Goal: Information Seeking & Learning: Learn about a topic

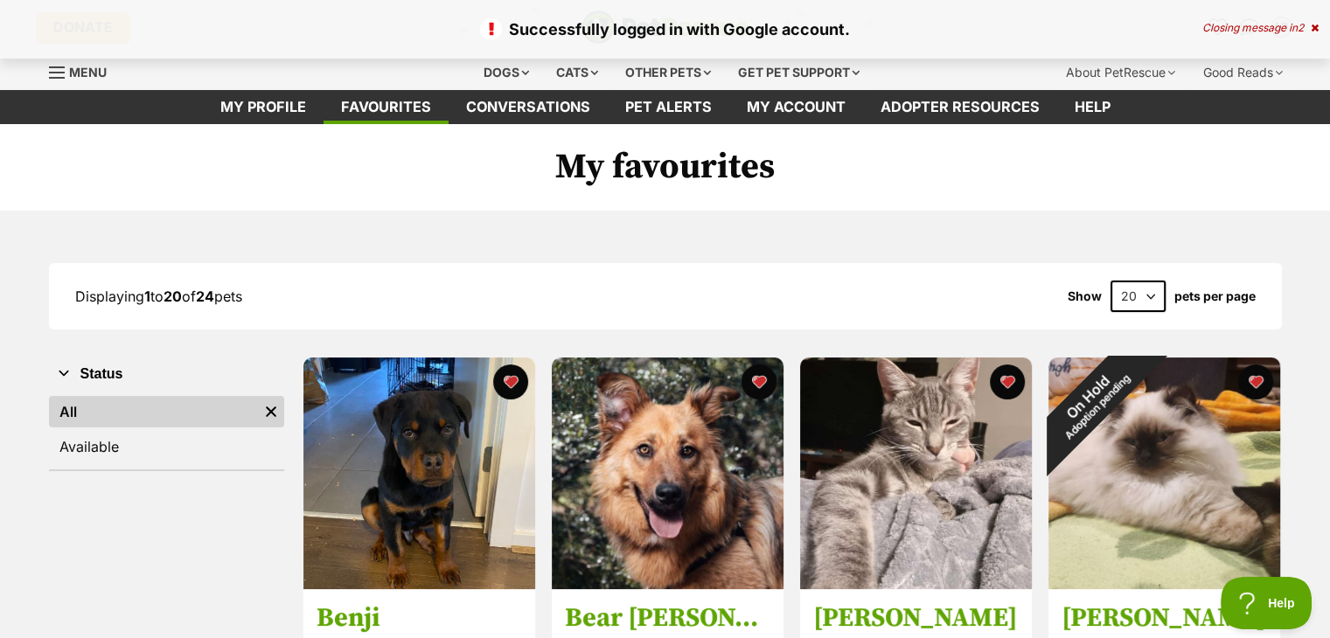
click at [1140, 298] on select "20 40 60" at bounding box center [1137, 296] width 55 height 31
select select "40"
click at [1110, 281] on select "20 40 60" at bounding box center [1137, 296] width 55 height 31
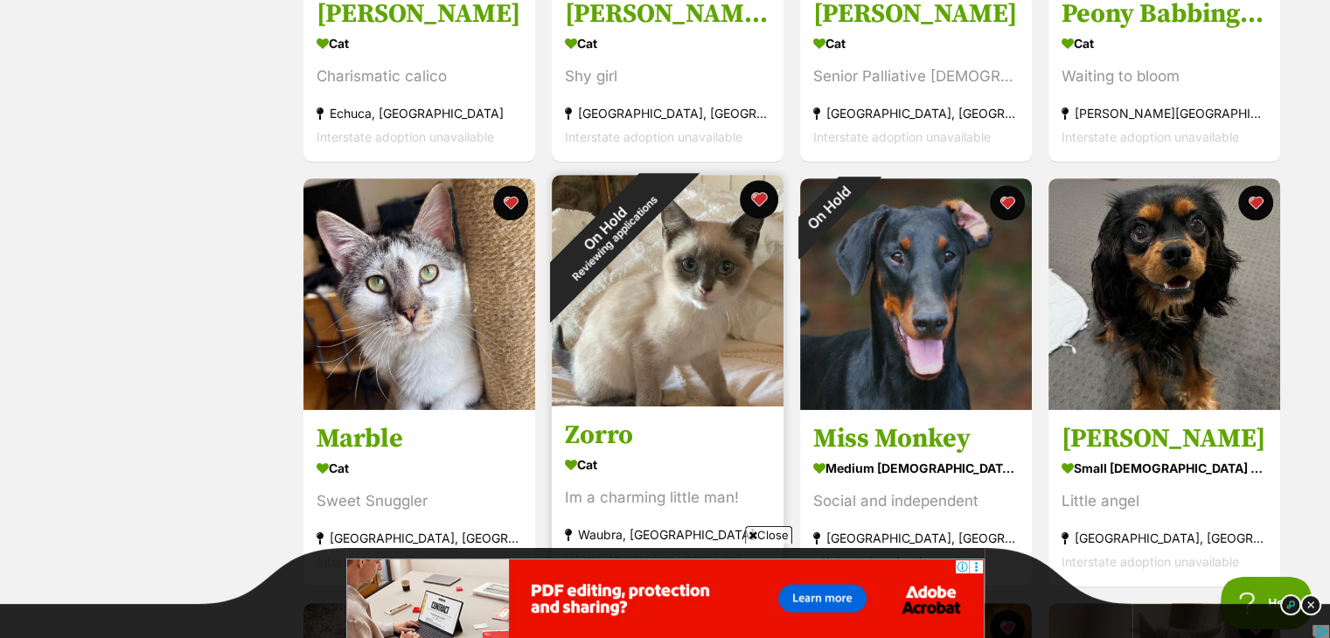
click at [756, 197] on button "favourite" at bounding box center [759, 199] width 38 height 38
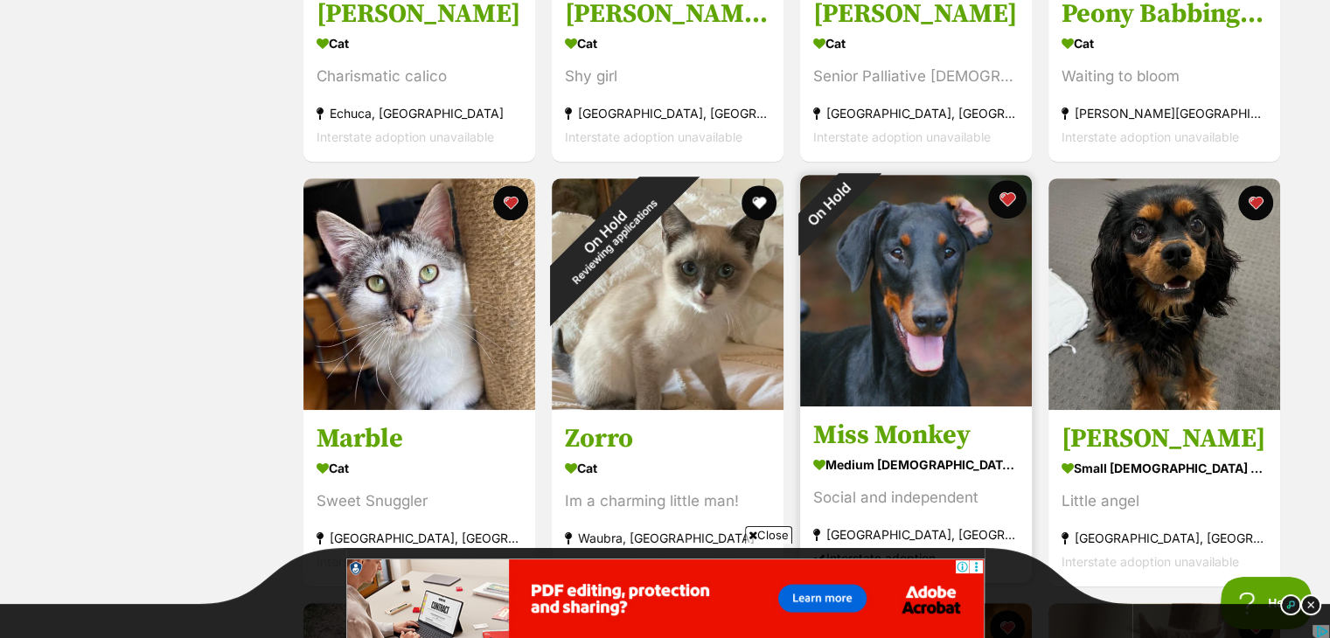
click at [1002, 196] on button "favourite" at bounding box center [1007, 199] width 38 height 38
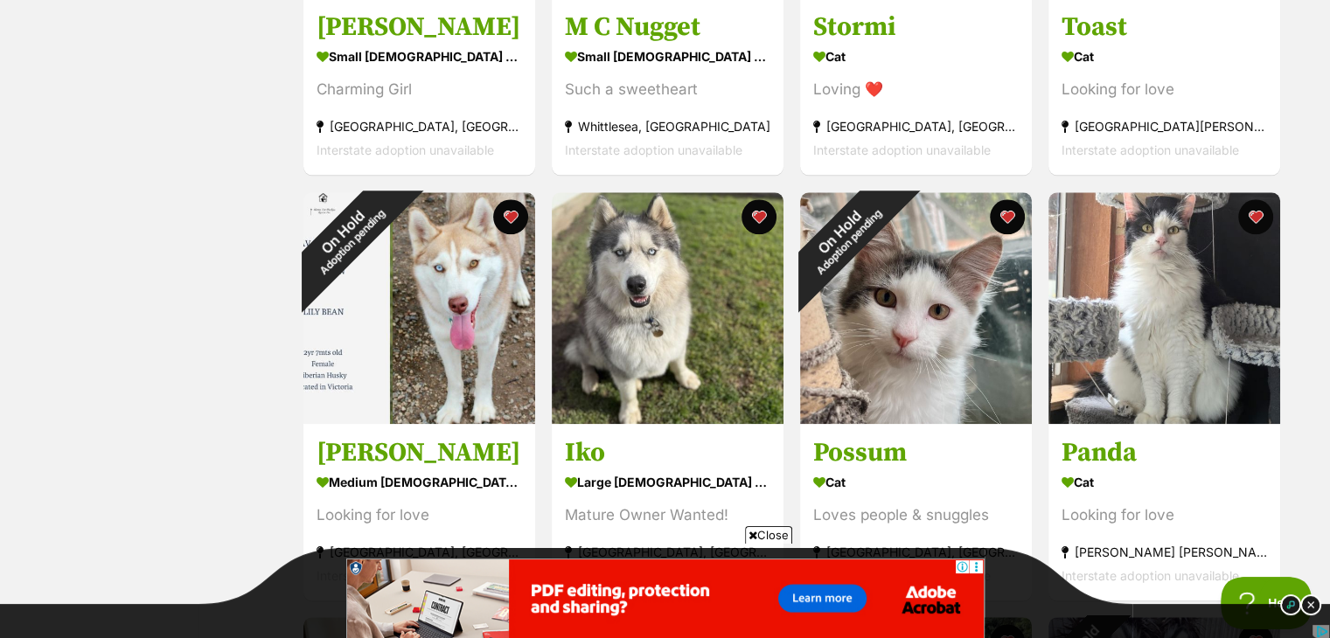
scroll to position [1911, 0]
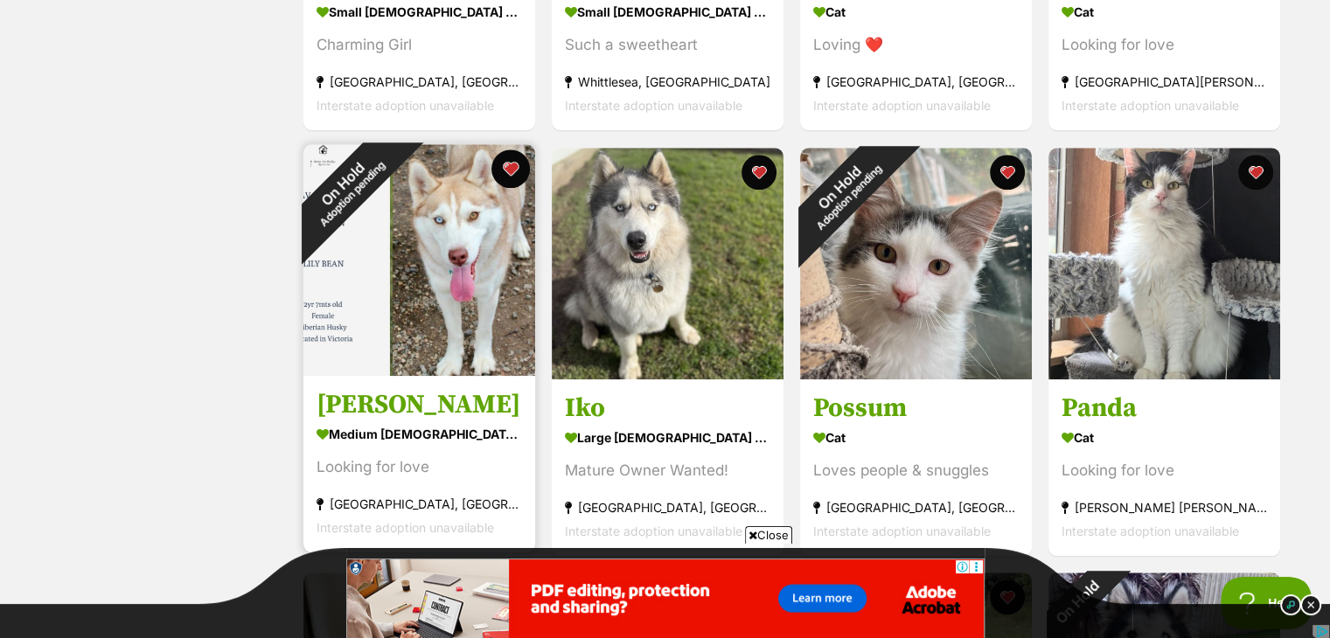
click at [518, 172] on button "favourite" at bounding box center [510, 169] width 38 height 38
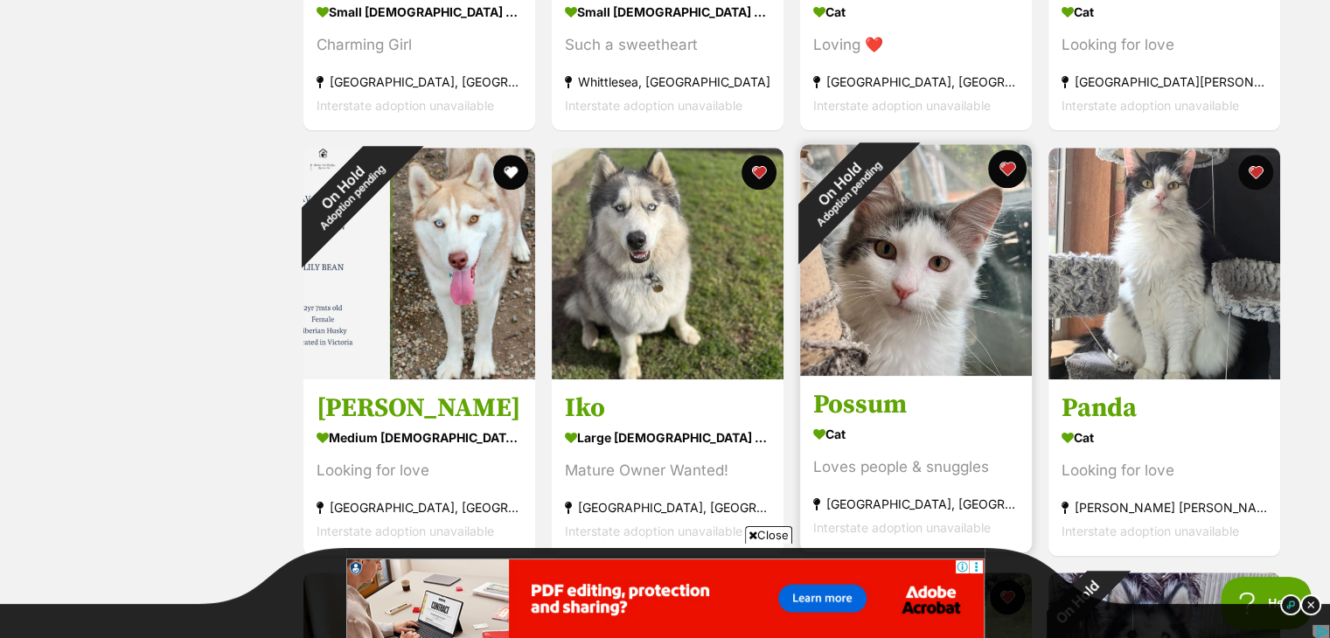
click at [1003, 175] on button "favourite" at bounding box center [1007, 169] width 38 height 38
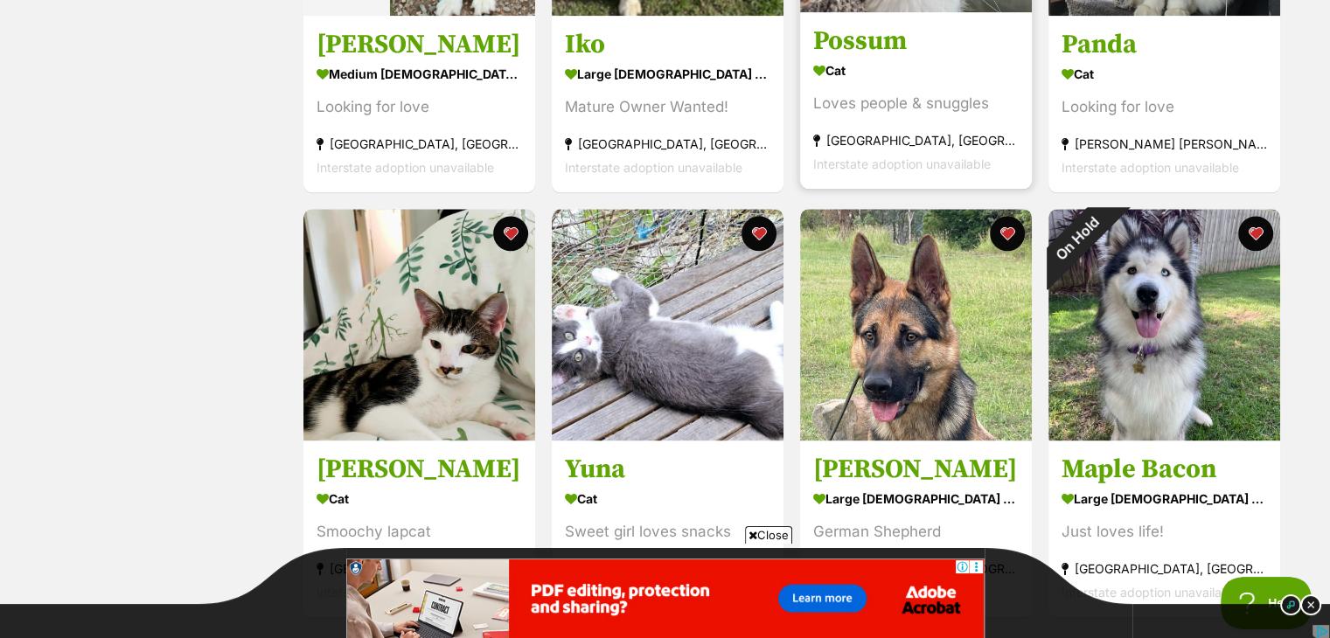
scroll to position [2390, 0]
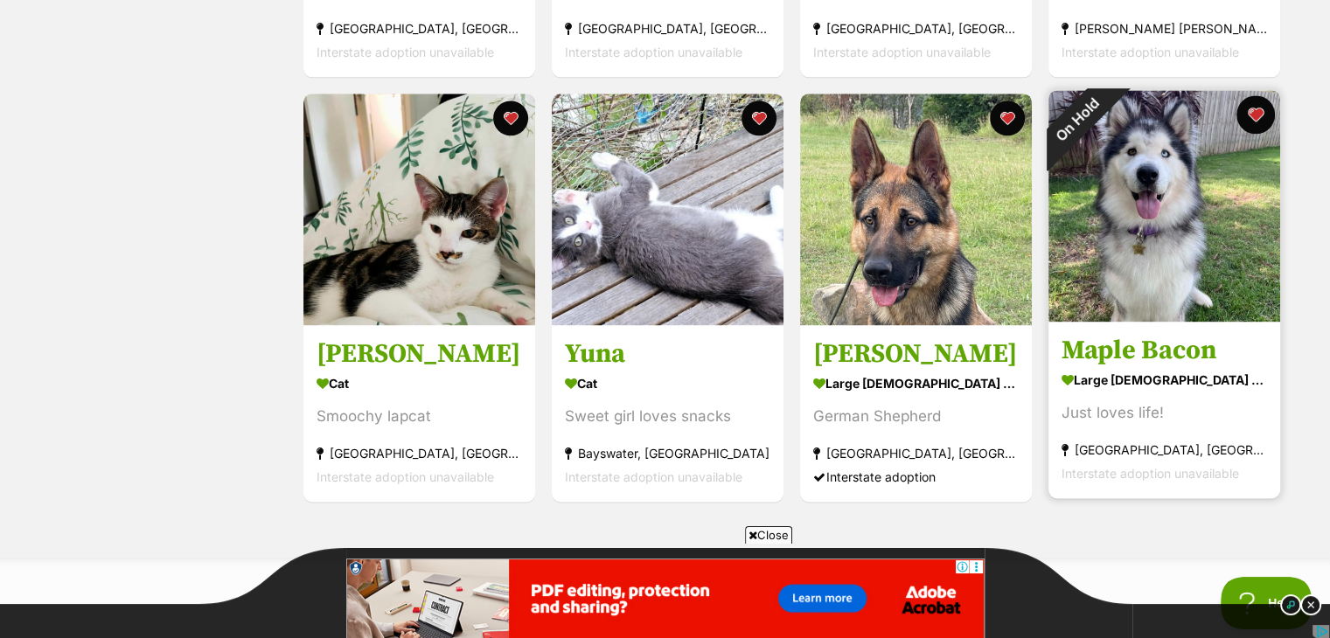
click at [1260, 111] on button "favourite" at bounding box center [1255, 114] width 38 height 38
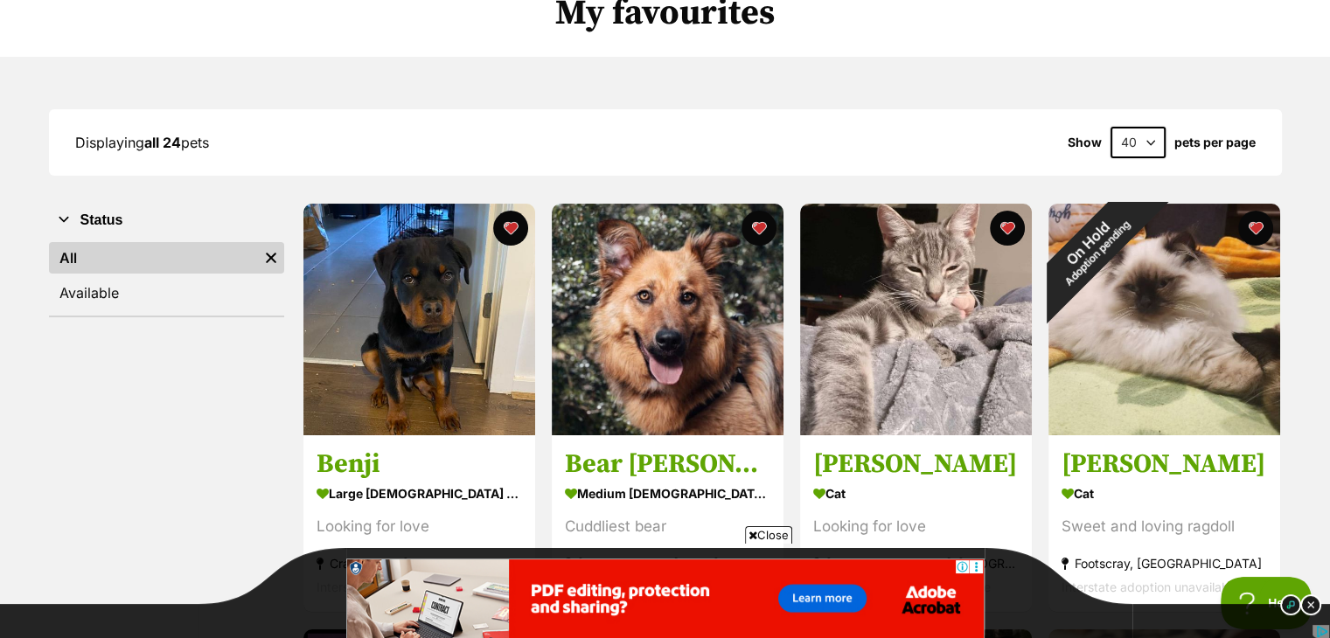
scroll to position [265, 0]
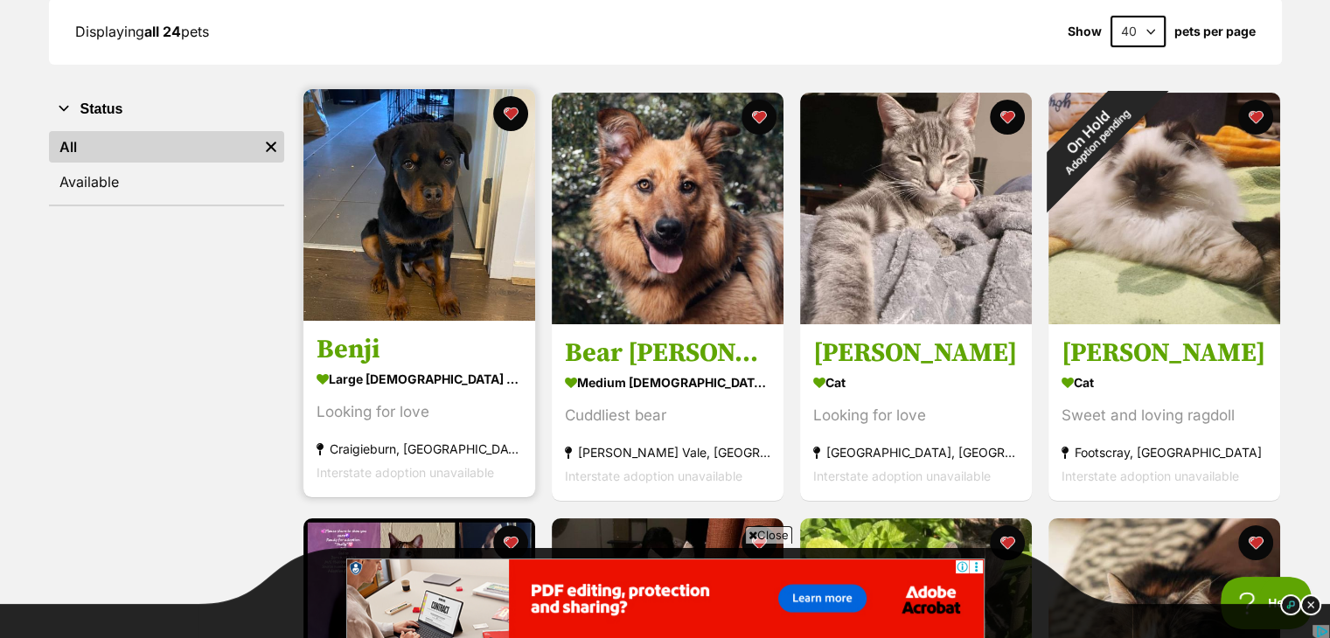
click at [381, 227] on img at bounding box center [419, 205] width 232 height 232
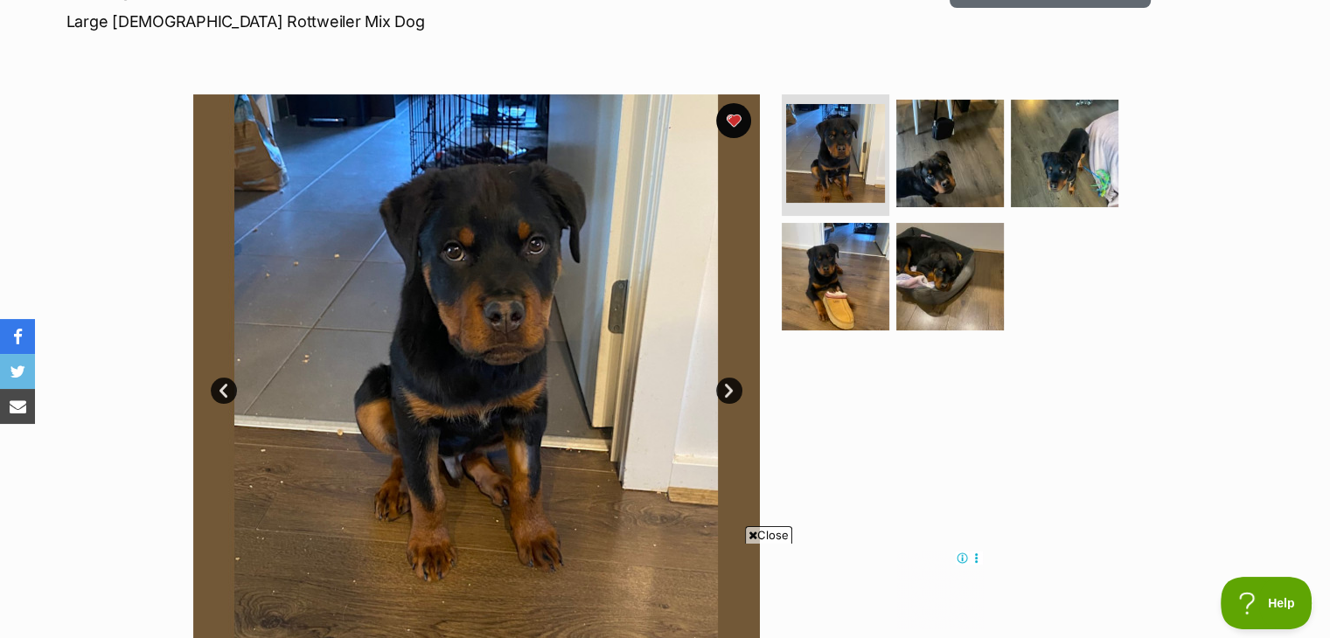
click at [724, 389] on link "Next" at bounding box center [729, 391] width 26 height 26
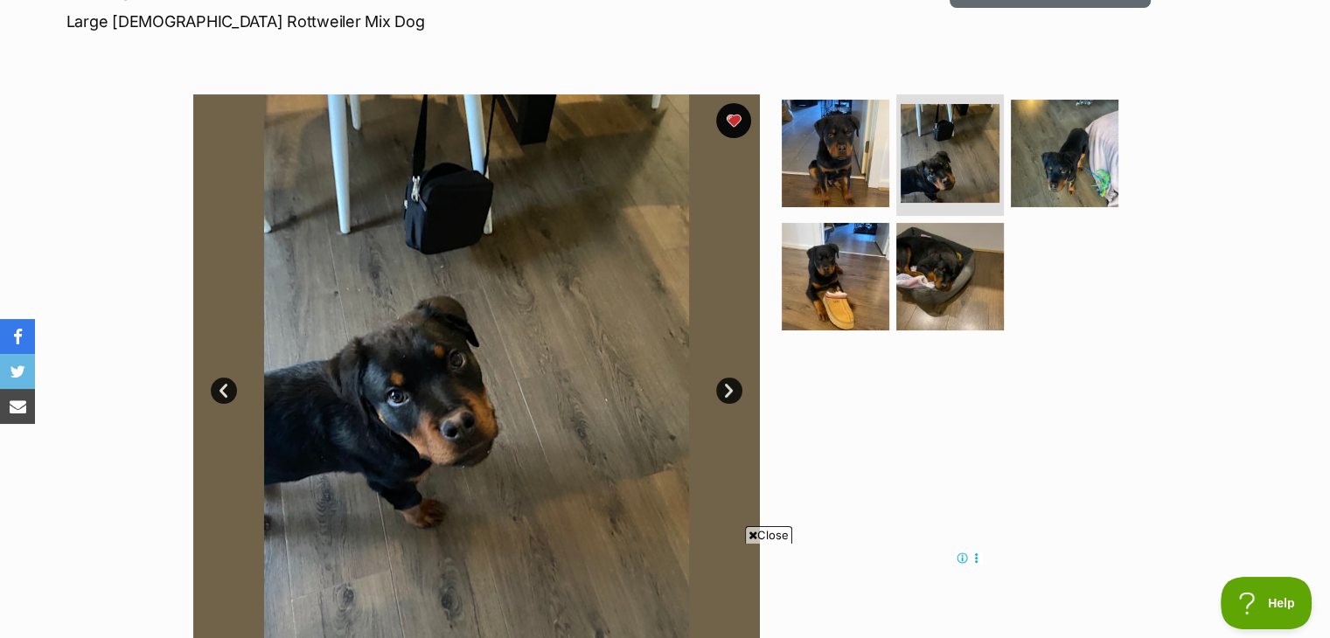
click at [724, 389] on link "Next" at bounding box center [729, 391] width 26 height 26
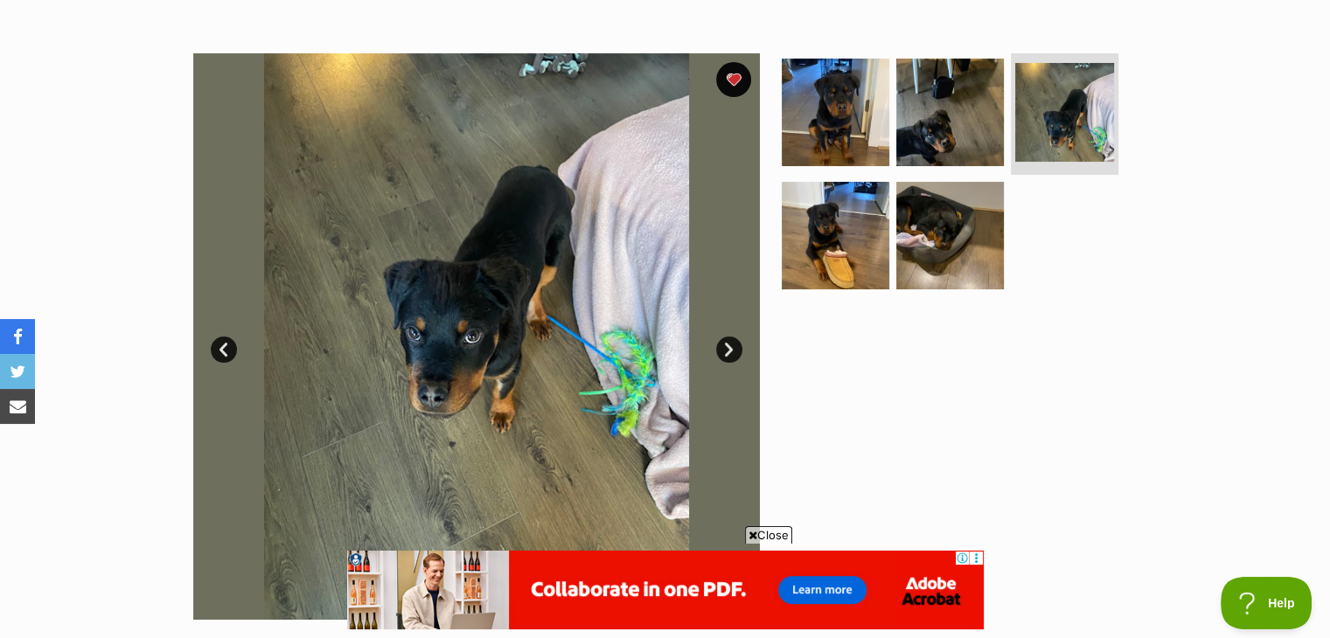
scroll to position [310, 0]
click at [735, 360] on link "Next" at bounding box center [729, 350] width 26 height 26
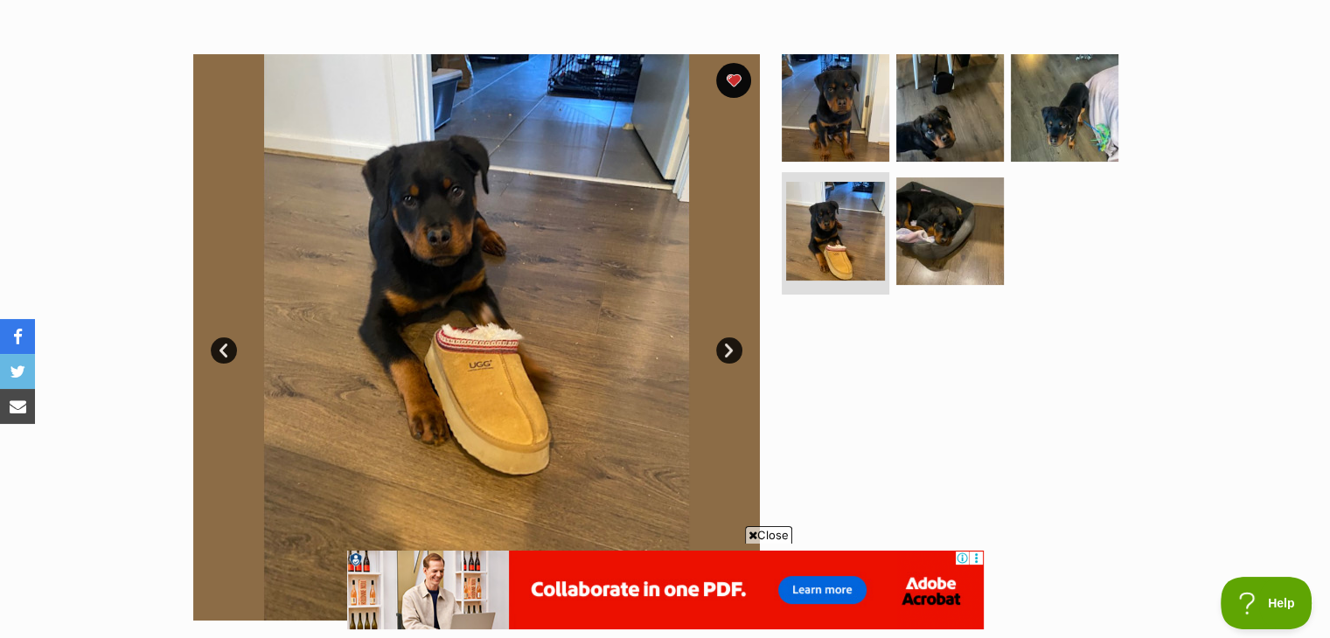
click at [735, 360] on link "Next" at bounding box center [729, 350] width 26 height 26
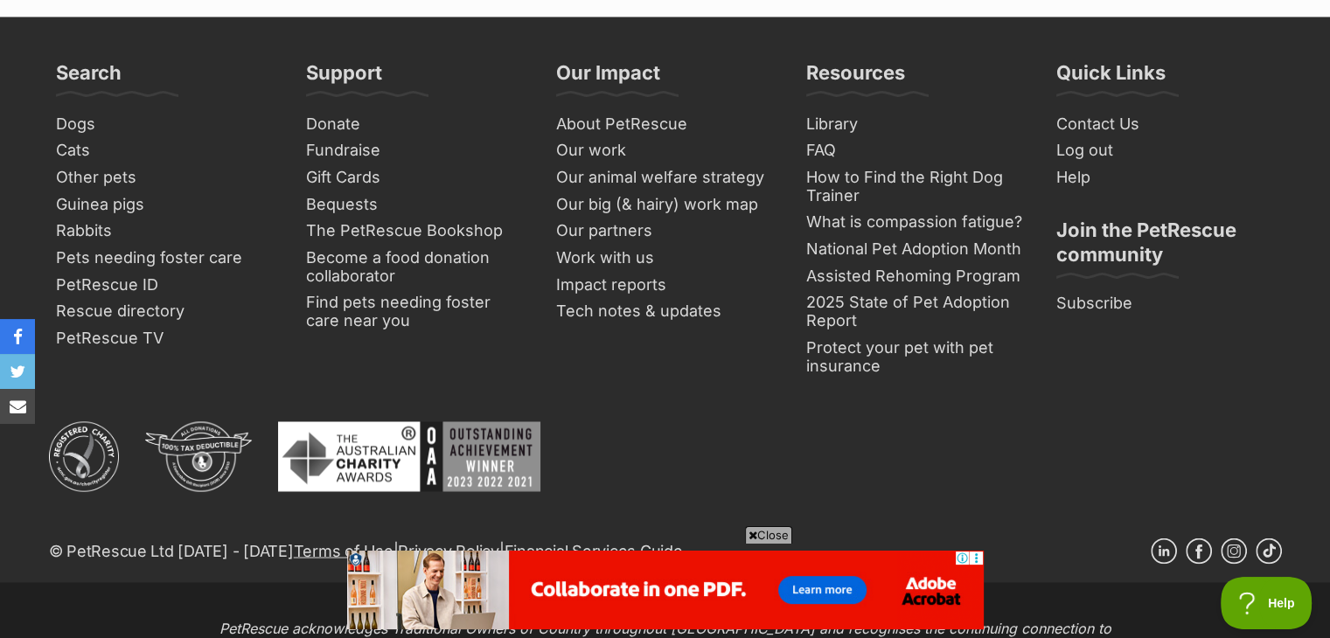
scroll to position [2969, 0]
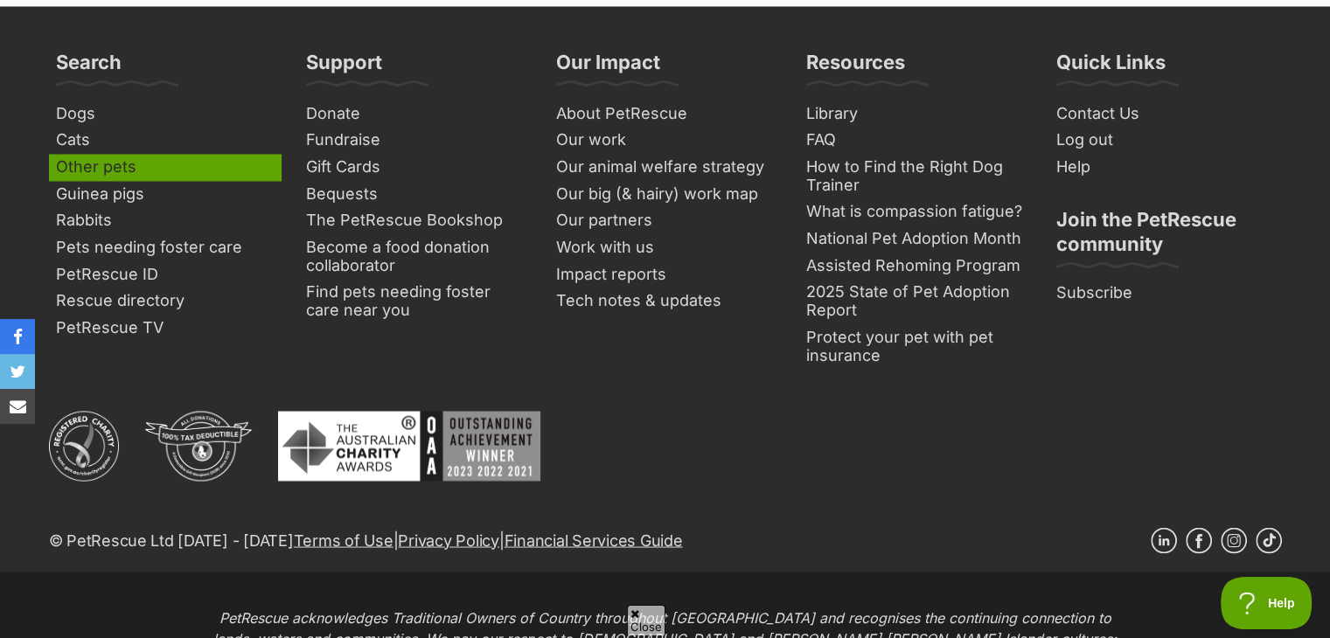
click at [119, 168] on link "Other pets" at bounding box center [165, 167] width 233 height 27
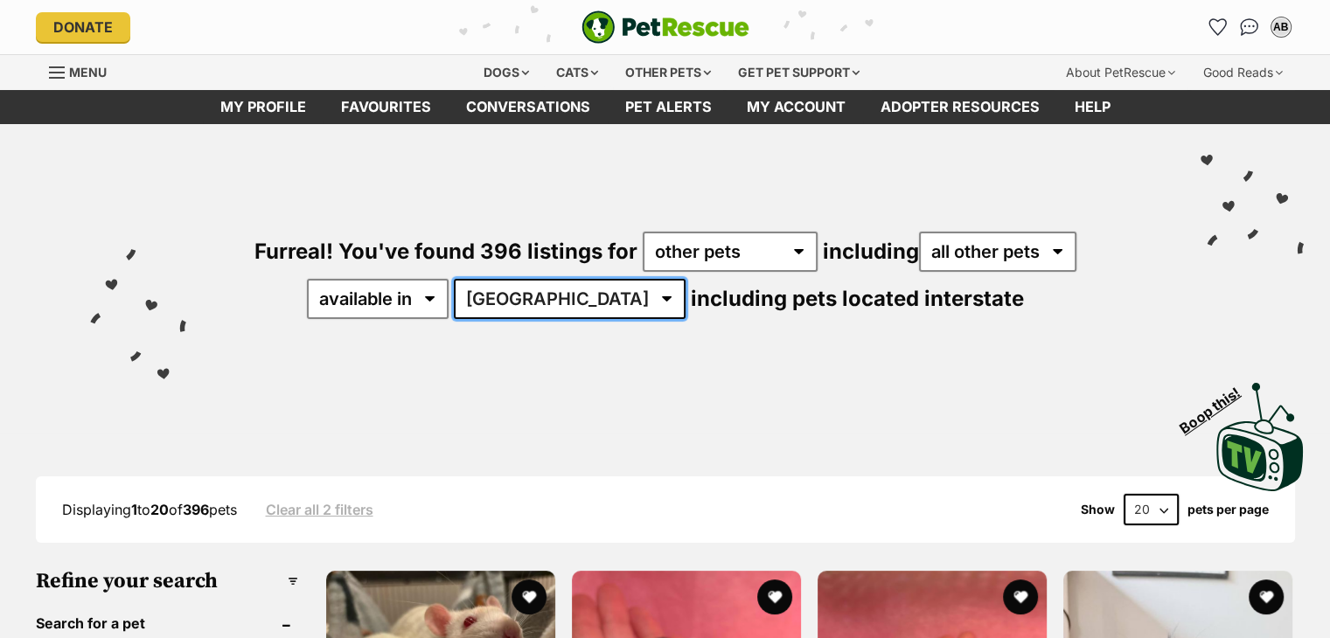
click at [595, 309] on select "[GEOGRAPHIC_DATA] [GEOGRAPHIC_DATA] [GEOGRAPHIC_DATA] [GEOGRAPHIC_DATA] [GEOGRA…" at bounding box center [570, 299] width 232 height 40
select select "VIC"
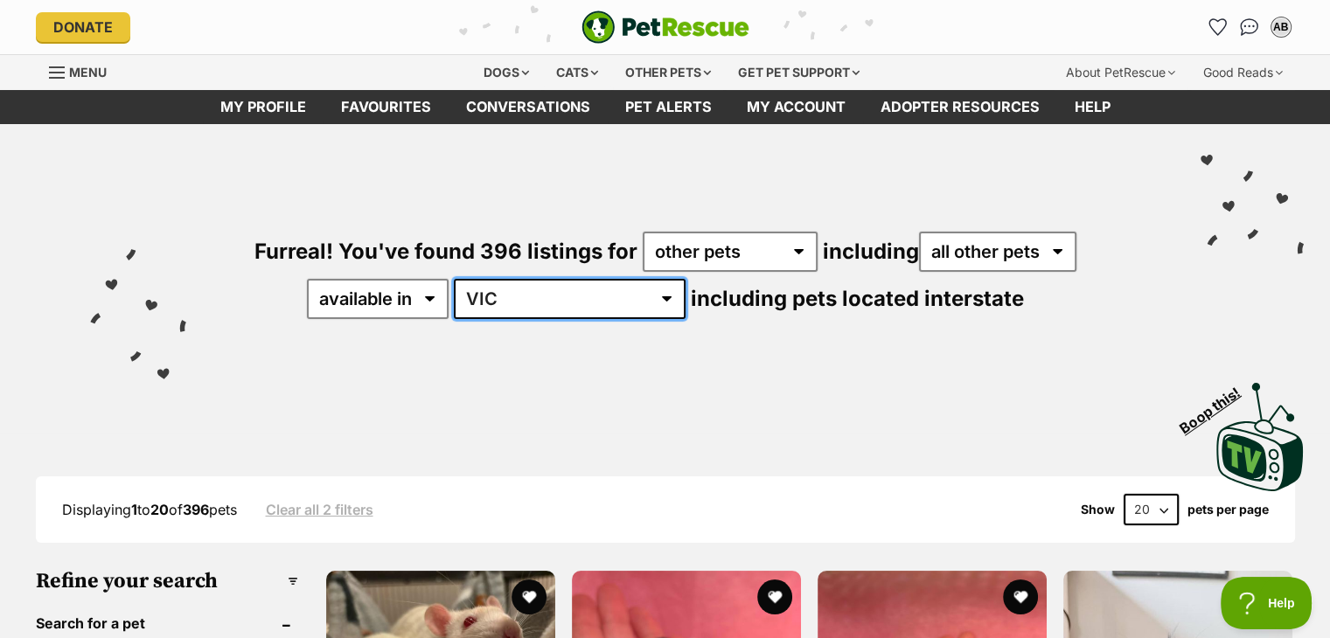
click at [509, 279] on select "[GEOGRAPHIC_DATA] [GEOGRAPHIC_DATA] [GEOGRAPHIC_DATA] [GEOGRAPHIC_DATA] [GEOGRA…" at bounding box center [570, 299] width 232 height 40
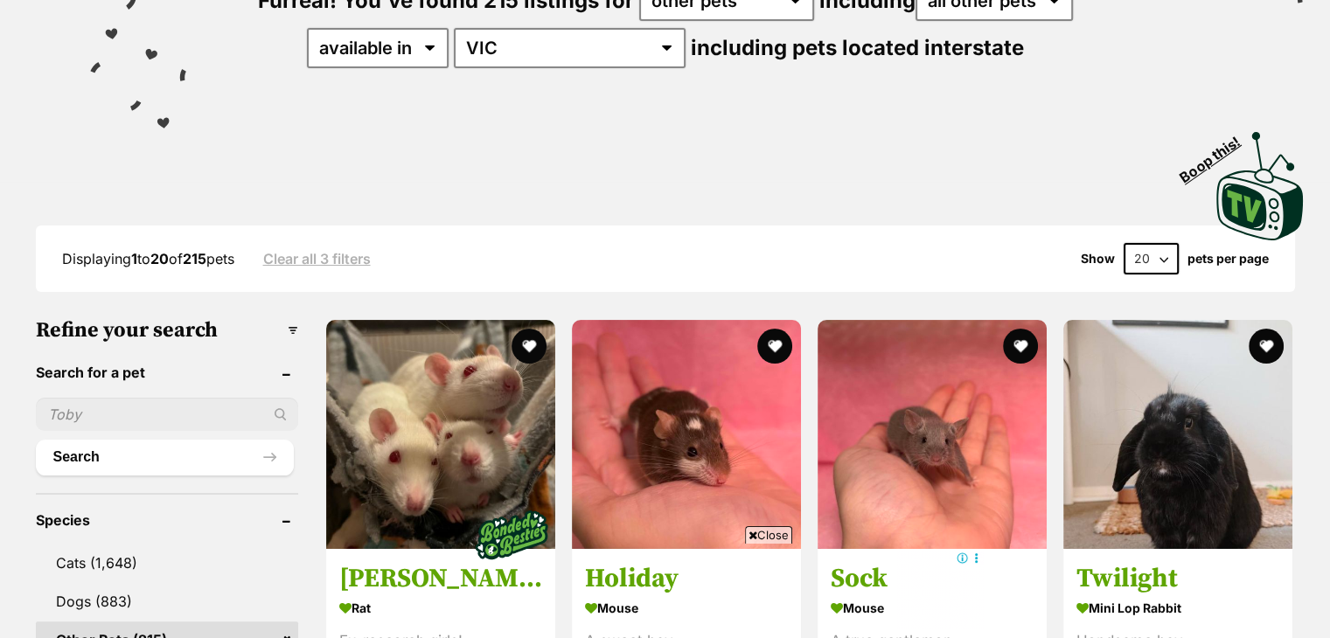
click at [1144, 257] on select "20 40 60" at bounding box center [1150, 258] width 55 height 31
select select "60"
click at [1123, 243] on select "20 40 60" at bounding box center [1150, 258] width 55 height 31
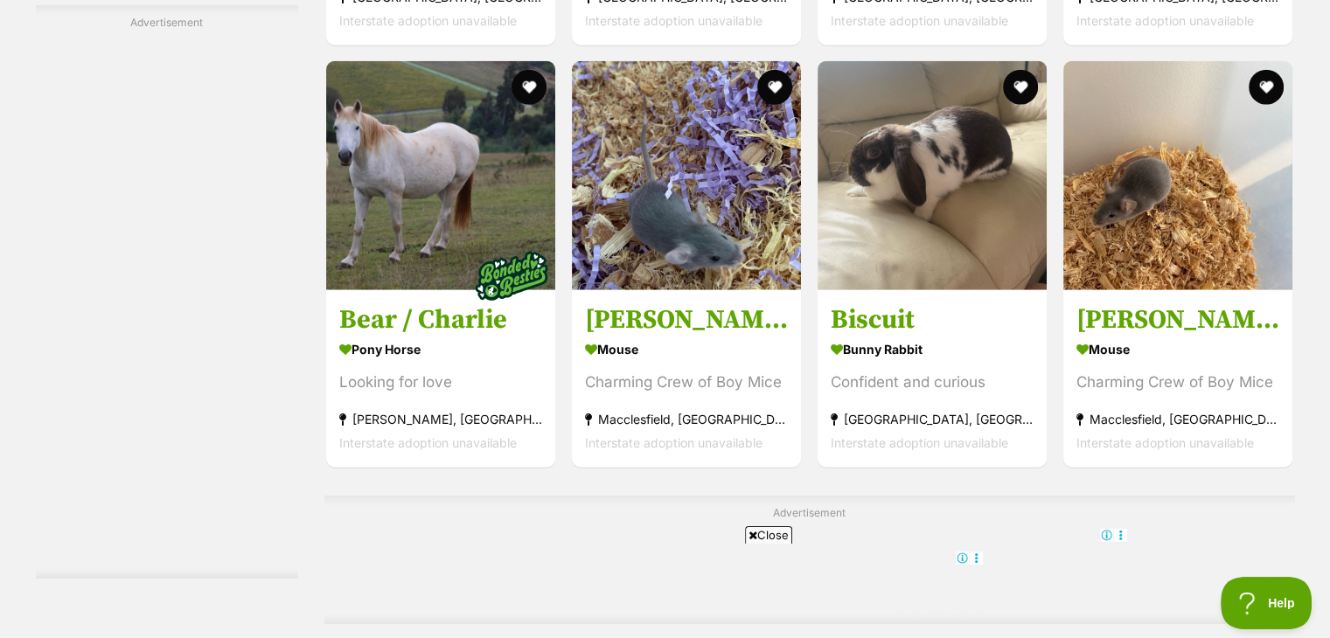
scroll to position [4566, 0]
